Goal: Navigation & Orientation: Find specific page/section

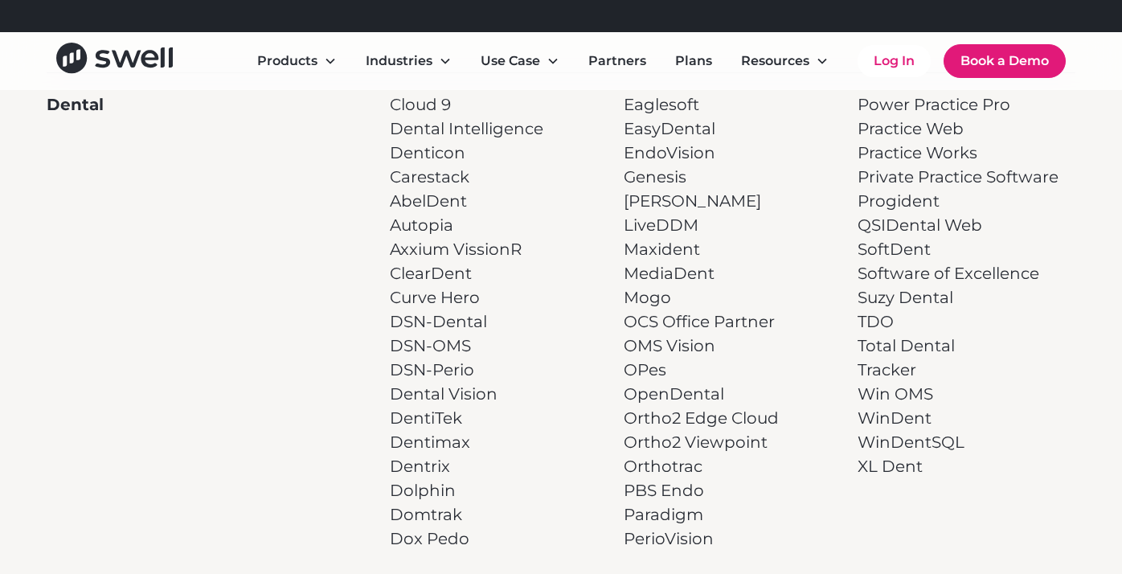
scroll to position [438, 0]
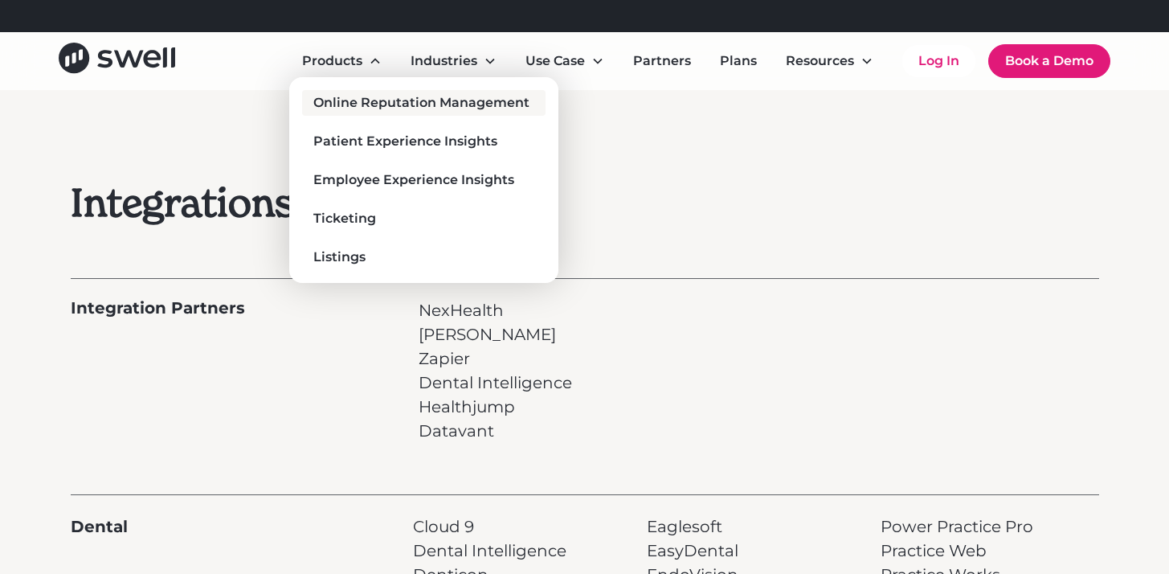
click at [359, 106] on div "Online Reputation Management" at bounding box center [421, 102] width 216 height 19
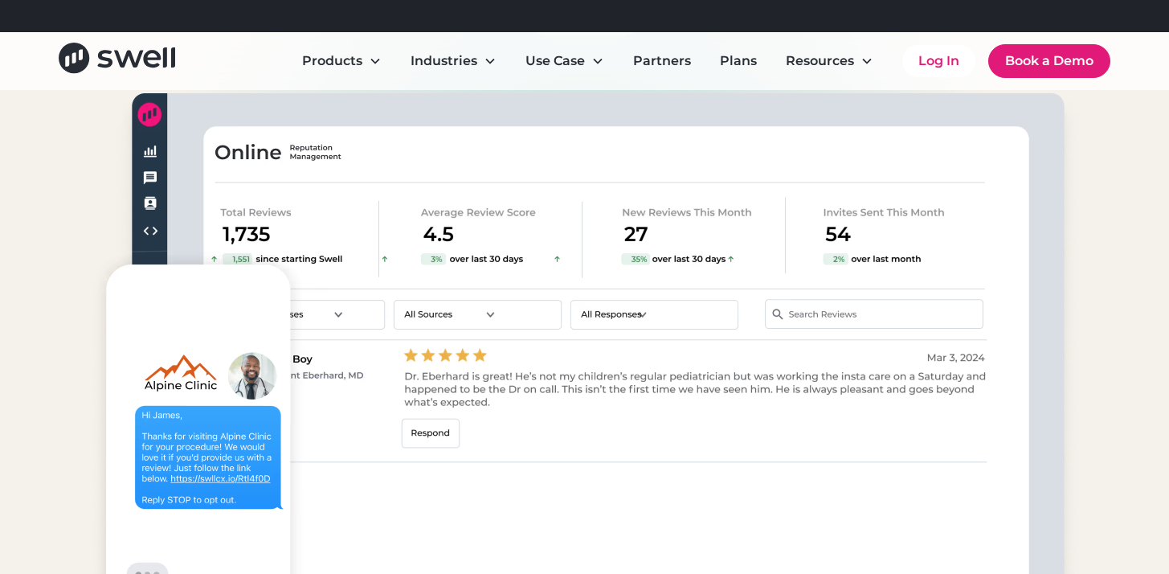
scroll to position [5787, 0]
